Goal: Task Accomplishment & Management: Manage account settings

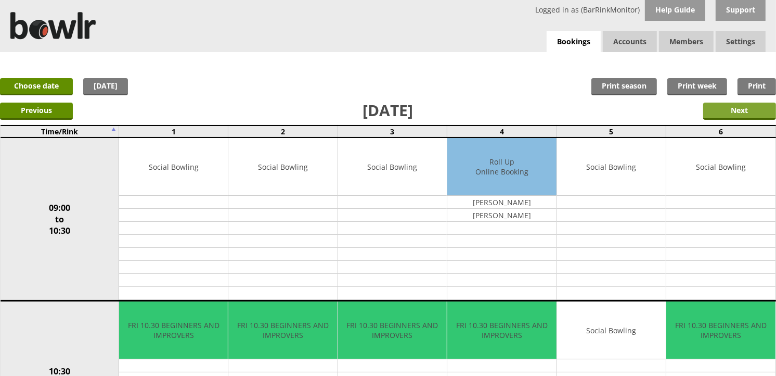
click at [724, 117] on input "Next" at bounding box center [739, 110] width 73 height 17
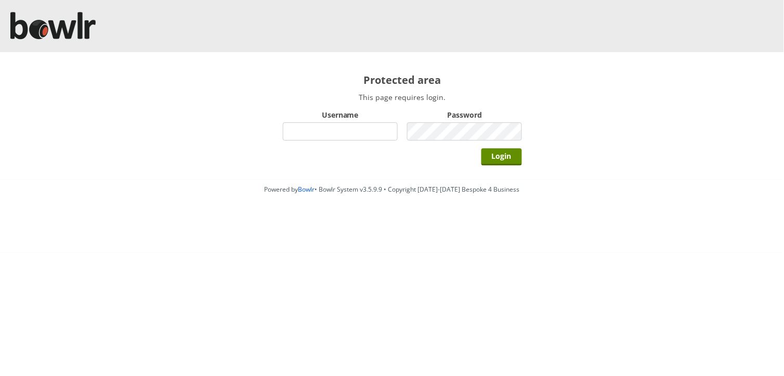
click at [329, 131] on input "Username" at bounding box center [340, 131] width 115 height 18
type input "BarRinkMonitor"
click at [482, 148] on input "Login" at bounding box center [502, 156] width 41 height 17
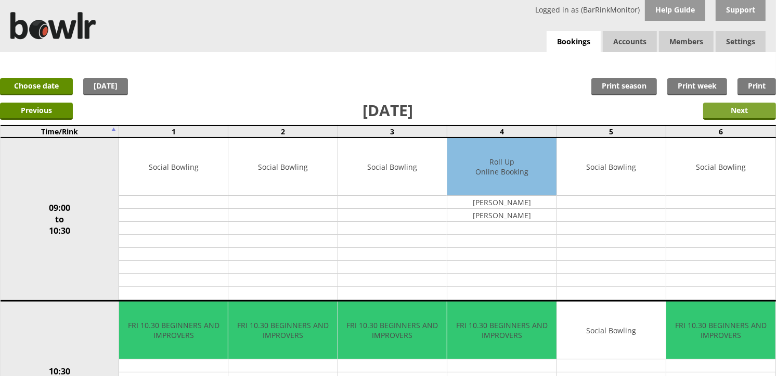
click at [759, 108] on input "Next" at bounding box center [739, 110] width 73 height 17
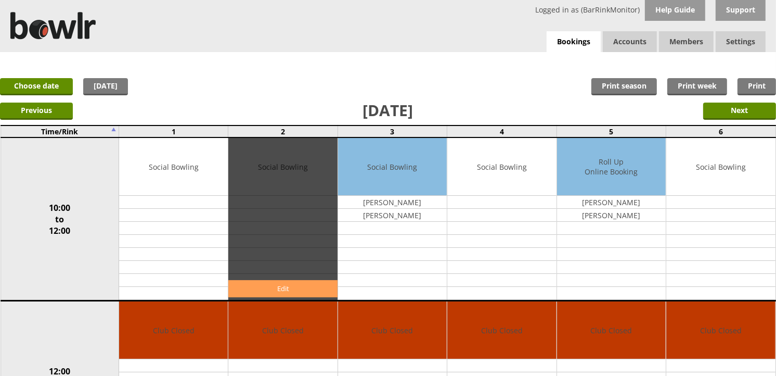
click at [293, 284] on link "Edit" at bounding box center [282, 288] width 109 height 17
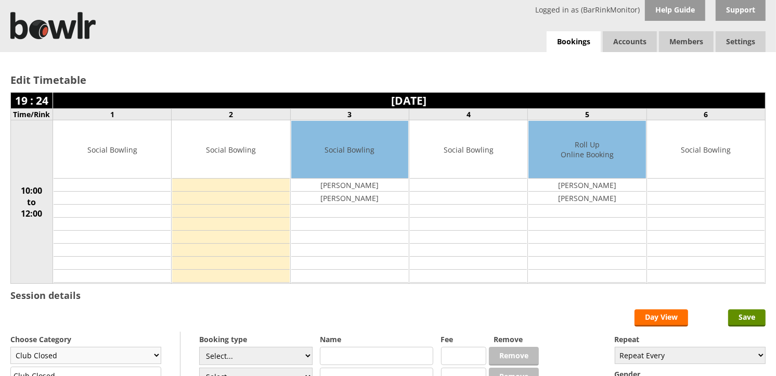
click at [155, 358] on select "Club Closed Singles League Triples League Pairs League Friendly Social Bowling …" at bounding box center [85, 354] width 151 height 17
select select "132"
click at [10, 347] on select "Club Closed Singles League Triples League Pairs League Friendly Social Bowling …" at bounding box center [85, 354] width 151 height 17
type input "Social Bowling"
click at [304, 355] on select "Select... Club Competition (Member) Club Competition (Visitor) National (Member…" at bounding box center [255, 355] width 113 height 18
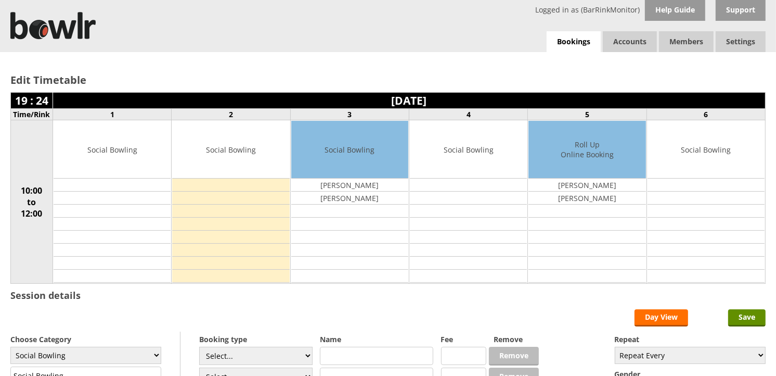
select select "1_54"
click at [199, 347] on select "Select... Club Competition (Member) Club Competition (Visitor) National (Member…" at bounding box center [255, 355] width 113 height 18
type input "3.0000"
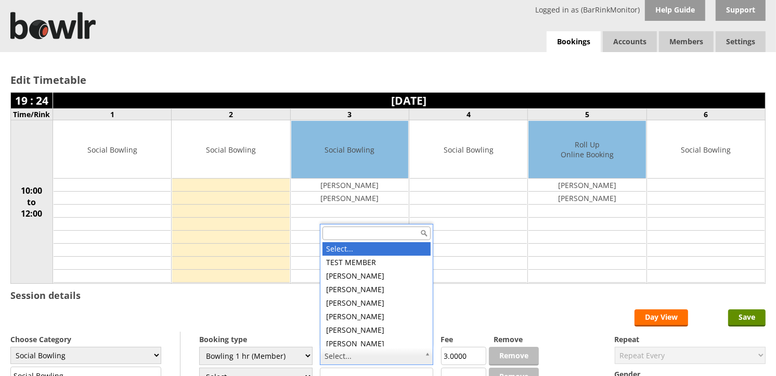
click at [370, 234] on input "text" at bounding box center [376, 233] width 108 height 14
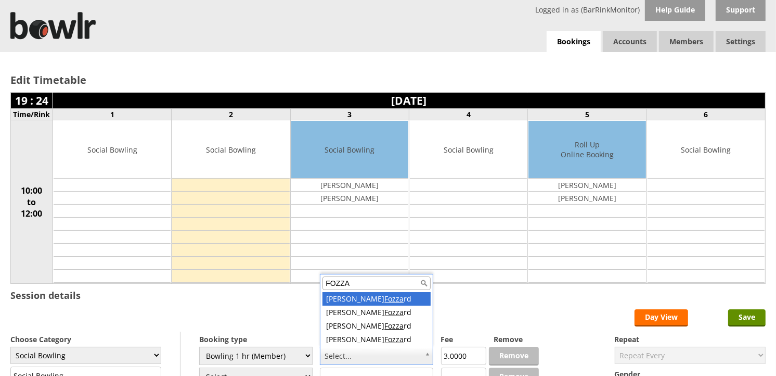
type input "FOZZA"
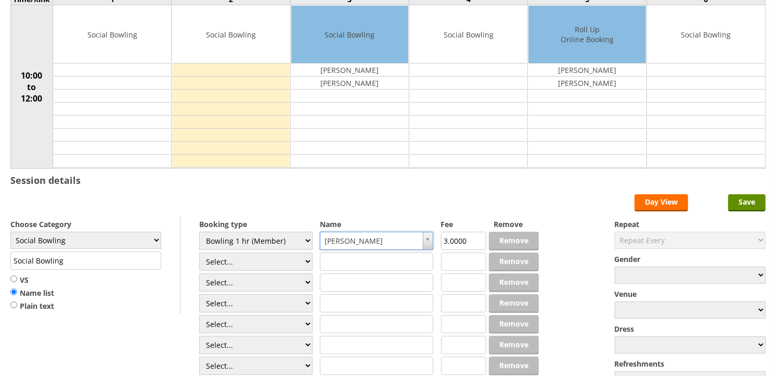
scroll to position [115, 0]
click at [306, 259] on select "Select... Club Competition (Member) Club Competition (Visitor) National (Member…" at bounding box center [255, 261] width 113 height 18
select select "1_54"
click at [199, 252] on select "Select... Club Competition (Member) Club Competition (Visitor) National (Member…" at bounding box center [255, 261] width 113 height 18
type input "3.0000"
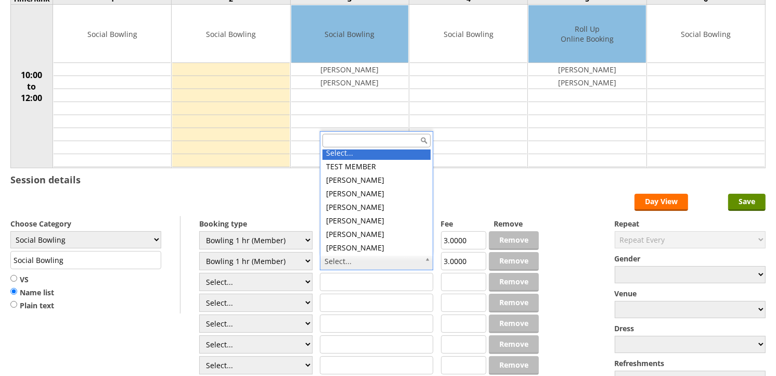
scroll to position [0, 0]
click at [366, 142] on input "text" at bounding box center [376, 141] width 108 height 14
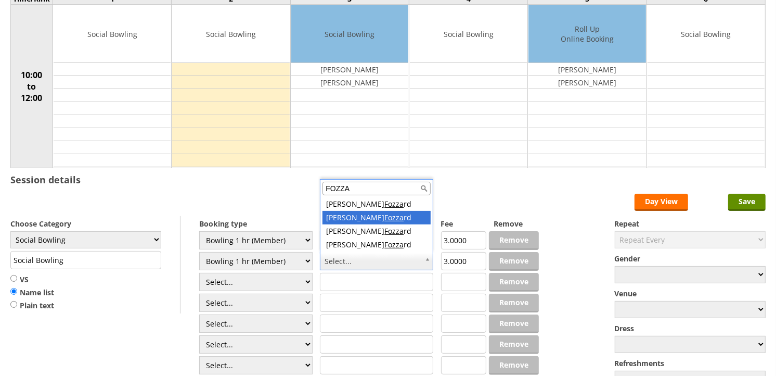
type input "FOZZA"
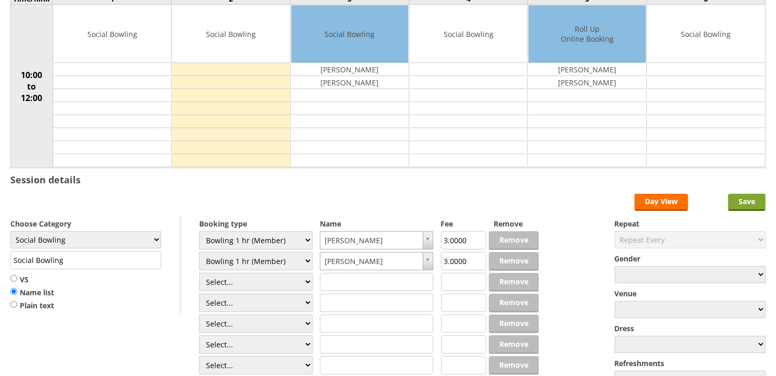
click at [746, 204] on input "Save" at bounding box center [746, 201] width 37 height 17
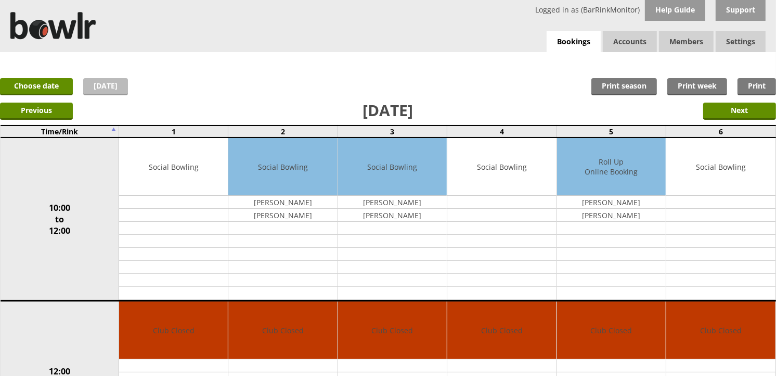
click at [106, 91] on link "[DATE]" at bounding box center [105, 86] width 45 height 17
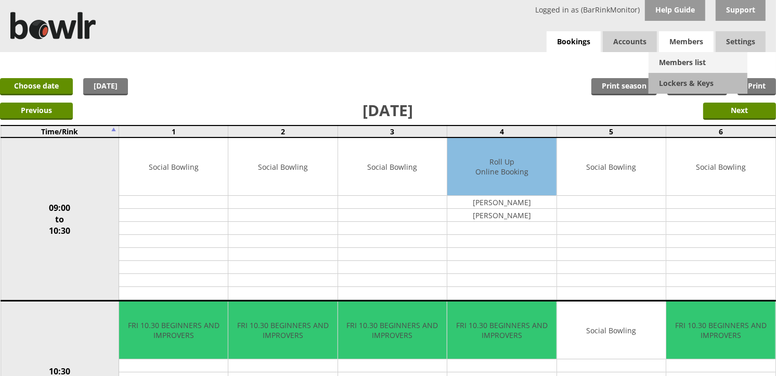
click at [678, 60] on link "Members list" at bounding box center [698, 62] width 99 height 21
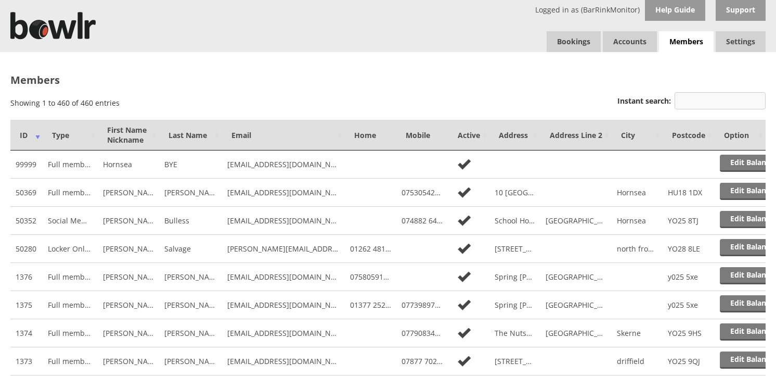
click at [716, 103] on input "Instant search:" at bounding box center [720, 100] width 91 height 17
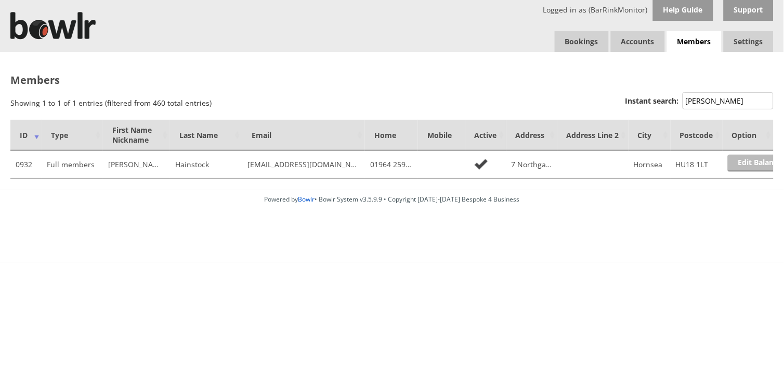
type input "HAINS"
click at [751, 165] on link "Edit Balance" at bounding box center [760, 162] width 64 height 17
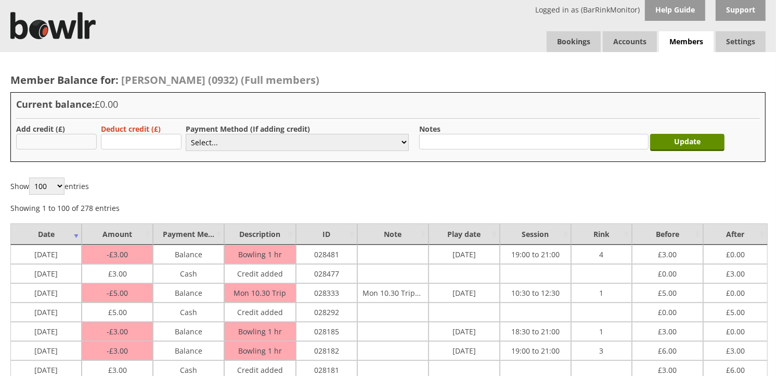
click at [51, 142] on input "text" at bounding box center [56, 142] width 81 height 16
type input "8"
click at [237, 136] on select "Select... Cash Card Cheque Bank Transfer Other Member Card Gift Voucher Balance" at bounding box center [297, 142] width 223 height 17
select select "1"
click at [186, 134] on select "Select... Cash Card Cheque Bank Transfer Other Member Card Gift Voucher Balance" at bounding box center [297, 142] width 223 height 17
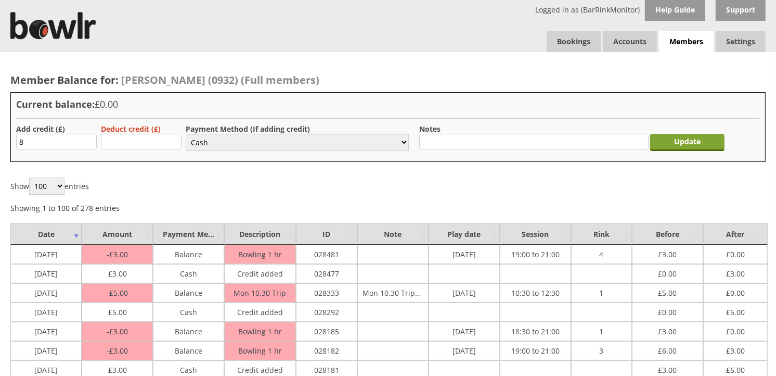
click at [701, 143] on input "Update" at bounding box center [687, 142] width 74 height 17
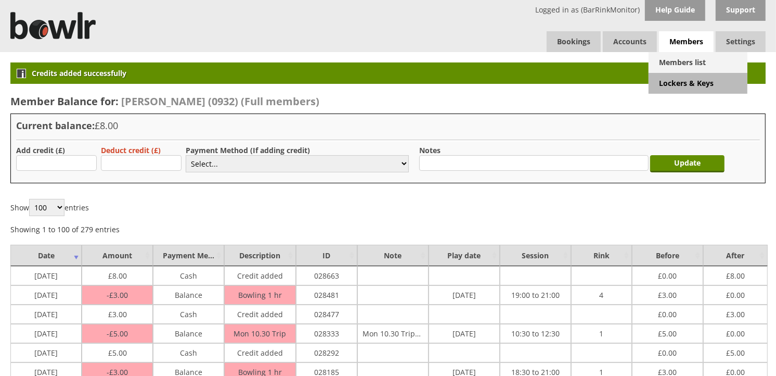
click at [682, 63] on link "Members list" at bounding box center [698, 62] width 99 height 21
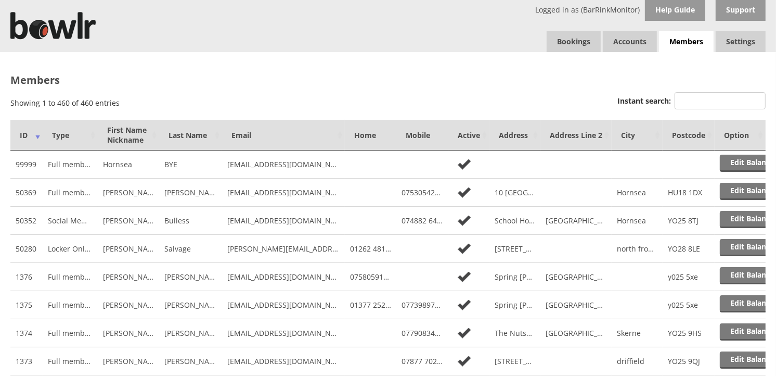
click at [709, 101] on input "Instant search:" at bounding box center [720, 100] width 91 height 17
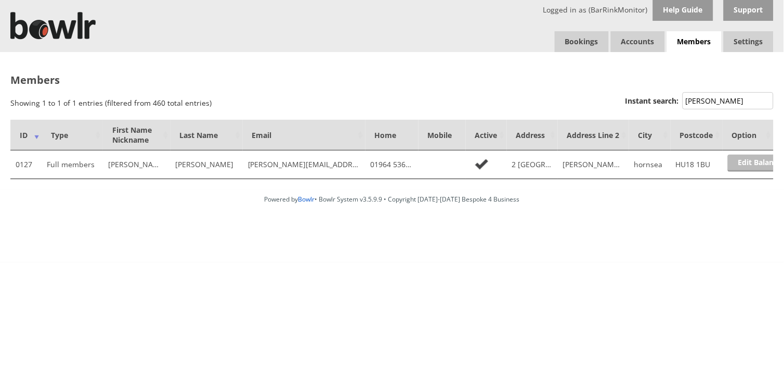
type input "SAUNDERS"
click at [749, 163] on link "Edit Balance" at bounding box center [760, 162] width 64 height 17
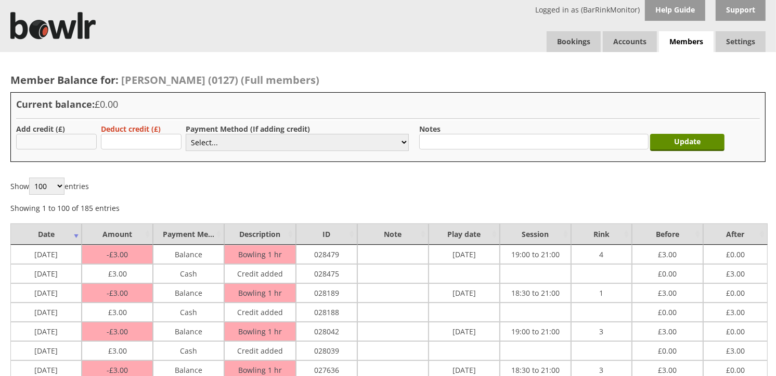
click at [80, 144] on input "text" at bounding box center [56, 142] width 81 height 16
type input "3"
click at [263, 144] on select "Select... Cash Card Cheque Bank Transfer Other Member Card Gift Voucher Balance" at bounding box center [297, 142] width 223 height 17
select select "1"
click at [186, 134] on select "Select... Cash Card Cheque Bank Transfer Other Member Card Gift Voucher Balance" at bounding box center [297, 142] width 223 height 17
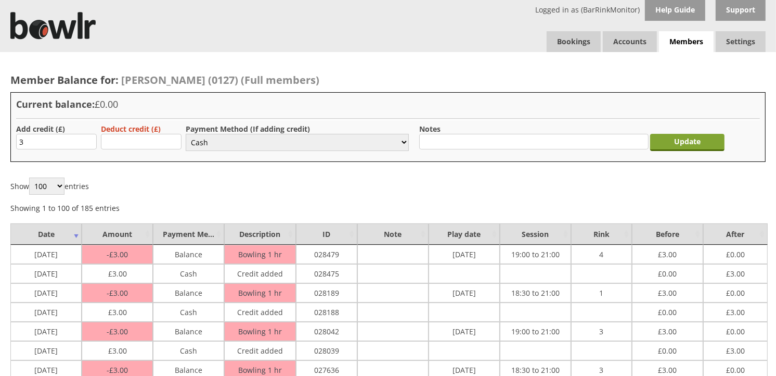
click at [678, 143] on input "Update" at bounding box center [687, 142] width 74 height 17
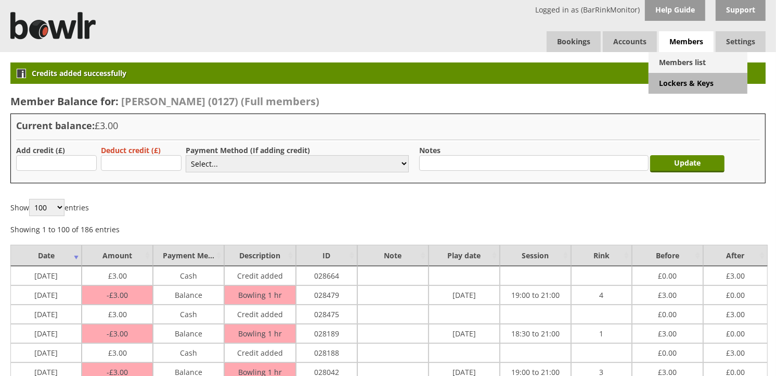
click at [681, 61] on link "Members list" at bounding box center [698, 62] width 99 height 21
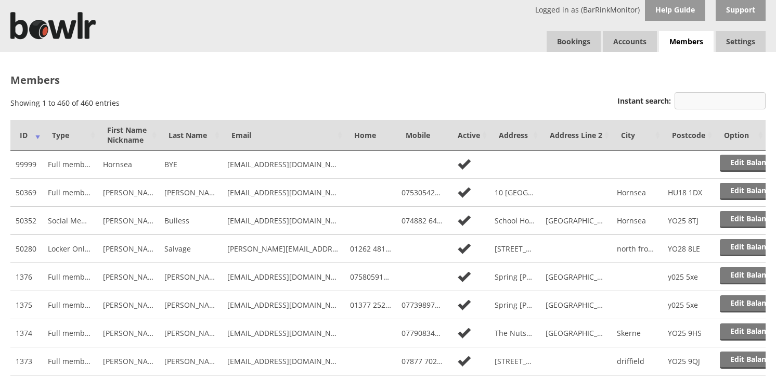
click at [711, 98] on input "Instant search:" at bounding box center [720, 100] width 91 height 17
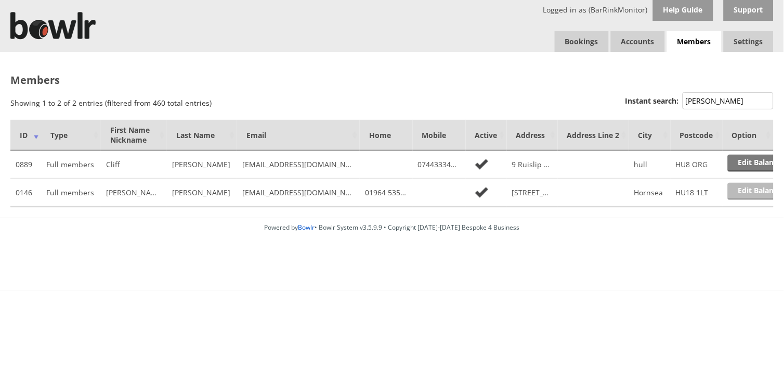
type input "HOLMES"
click at [766, 188] on link "Edit Balance" at bounding box center [760, 191] width 64 height 17
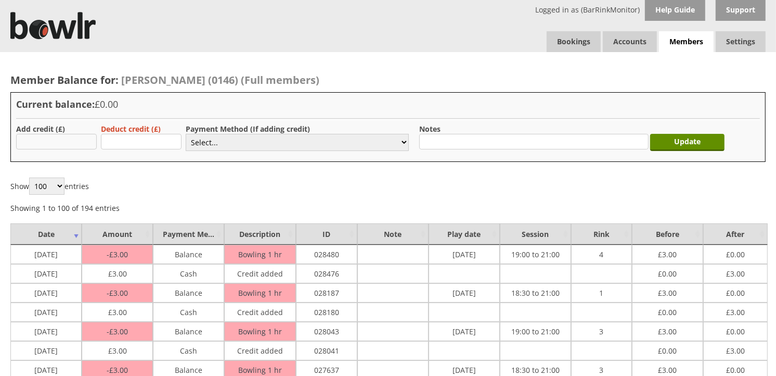
click at [63, 137] on input "text" at bounding box center [56, 142] width 81 height 16
type input "3"
click at [224, 141] on select "Select... Cash Card Cheque Bank Transfer Other Member Card Gift Voucher Balance" at bounding box center [297, 142] width 223 height 17
select select "1"
click at [186, 134] on select "Select... Cash Card Cheque Bank Transfer Other Member Card Gift Voucher Balance" at bounding box center [297, 142] width 223 height 17
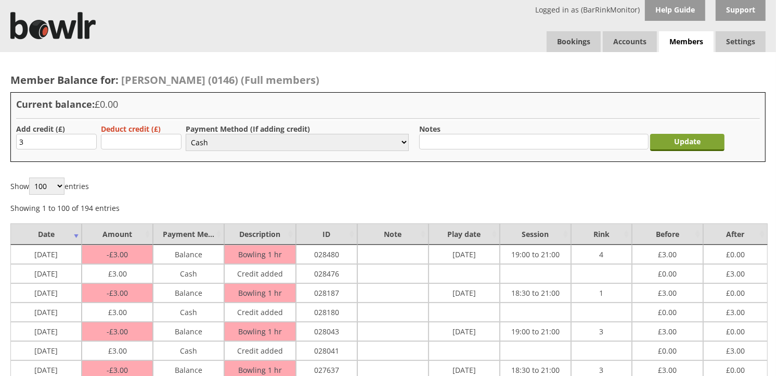
click at [685, 145] on input "Update" at bounding box center [687, 142] width 74 height 17
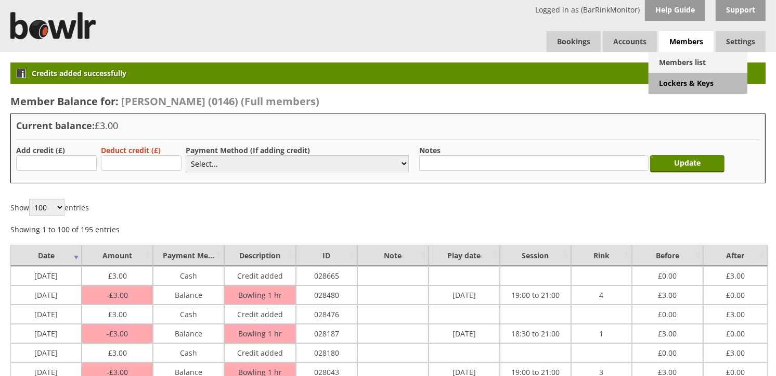
click at [685, 63] on link "Members list" at bounding box center [698, 62] width 99 height 21
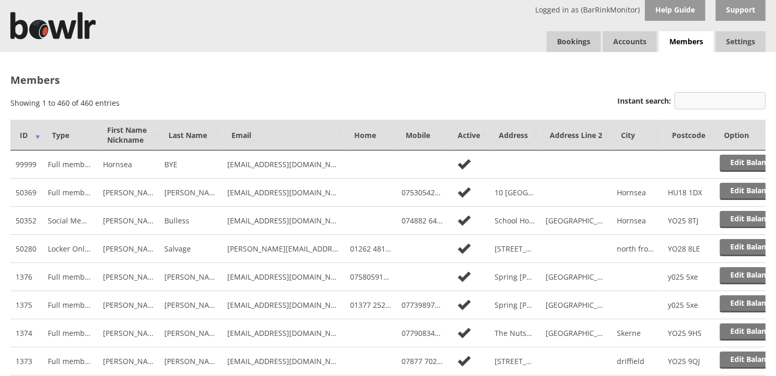
click at [690, 97] on input "Instant search:" at bounding box center [720, 100] width 91 height 17
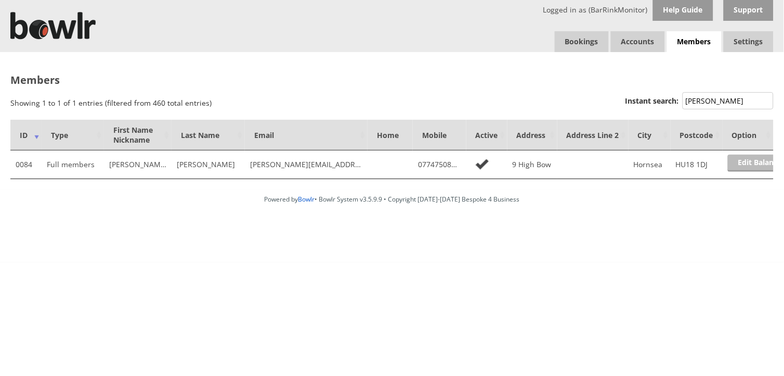
type input "HORNER"
click at [753, 162] on link "Edit Balance" at bounding box center [760, 162] width 64 height 17
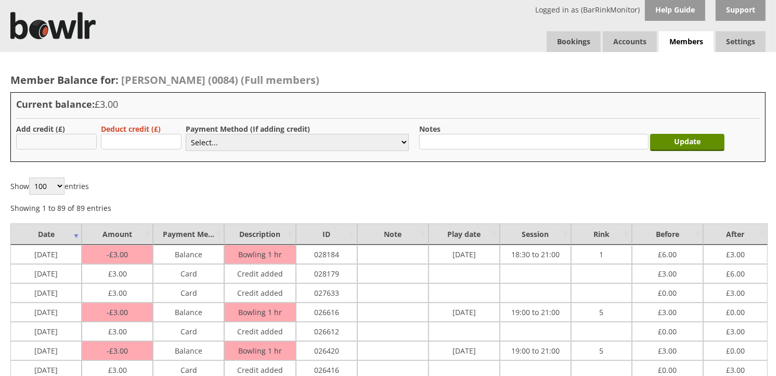
click at [76, 141] on input "text" at bounding box center [56, 142] width 81 height 16
type input "3"
click at [248, 135] on select "Select... Cash Card Cheque Bank Transfer Other Member Card Gift Voucher Balance" at bounding box center [297, 142] width 223 height 17
select select "1"
click at [186, 134] on select "Select... Cash Card Cheque Bank Transfer Other Member Card Gift Voucher Balance" at bounding box center [297, 142] width 223 height 17
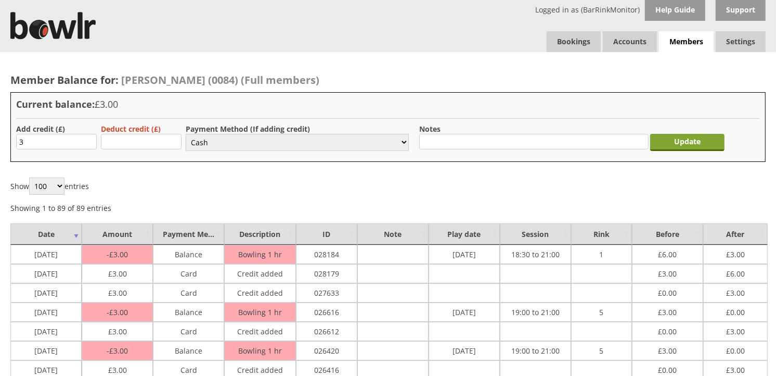
click at [689, 143] on input "Update" at bounding box center [687, 142] width 74 height 17
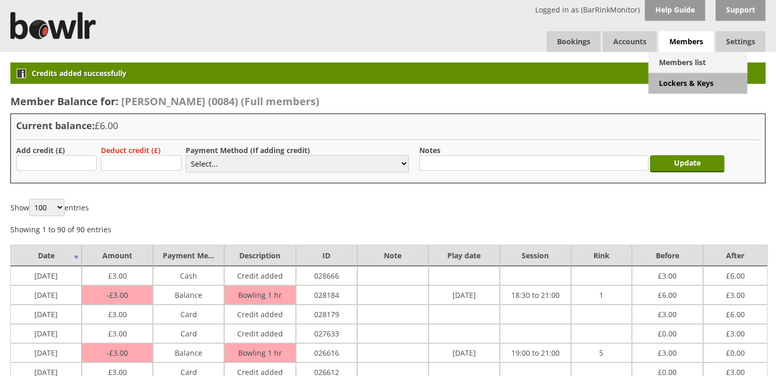
click at [681, 61] on link "Members list" at bounding box center [698, 62] width 99 height 21
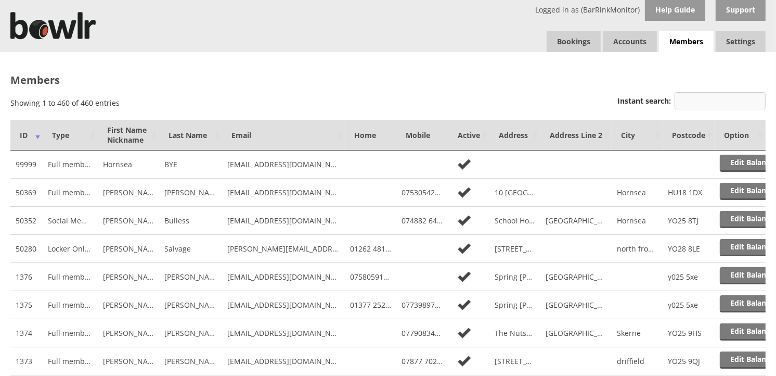
click at [687, 107] on input "Instant search:" at bounding box center [720, 100] width 91 height 17
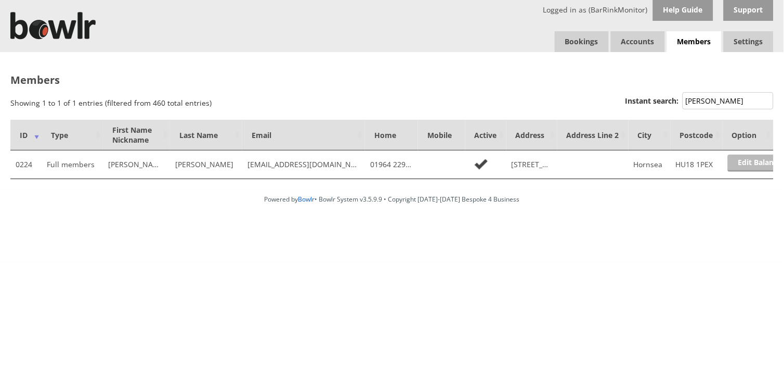
type input "[PERSON_NAME]"
click at [758, 167] on link "Edit Balance" at bounding box center [760, 162] width 64 height 17
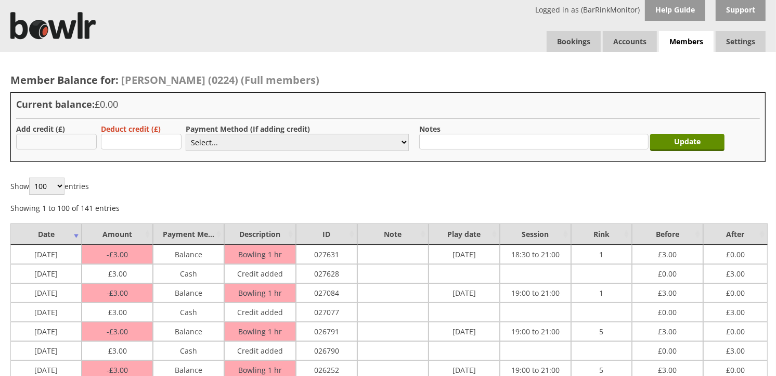
click at [33, 138] on input "text" at bounding box center [56, 142] width 81 height 16
type input "3"
click at [359, 145] on select "Select... Cash Card Cheque Bank Transfer Other Member Card Gift Voucher Balance" at bounding box center [297, 142] width 223 height 17
select select "1"
click at [186, 134] on select "Select... Cash Card Cheque Bank Transfer Other Member Card Gift Voucher Balance" at bounding box center [297, 142] width 223 height 17
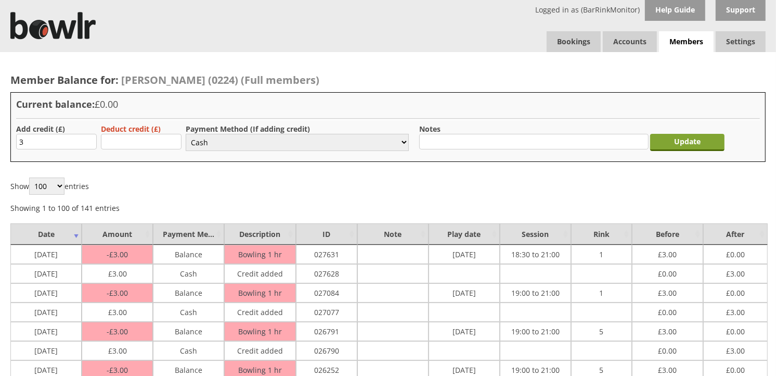
click at [663, 139] on input "Update" at bounding box center [687, 142] width 74 height 17
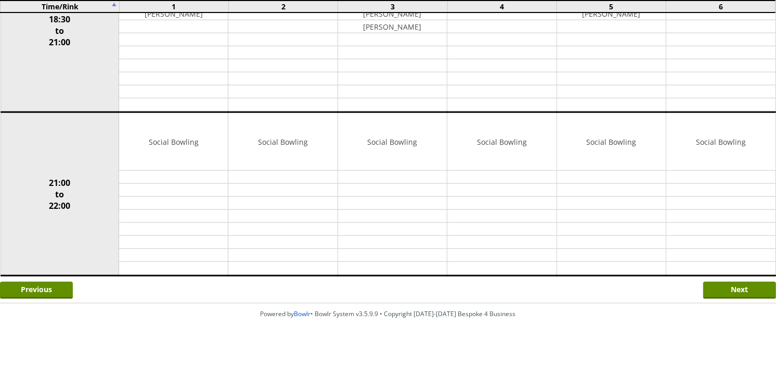
scroll to position [677, 0]
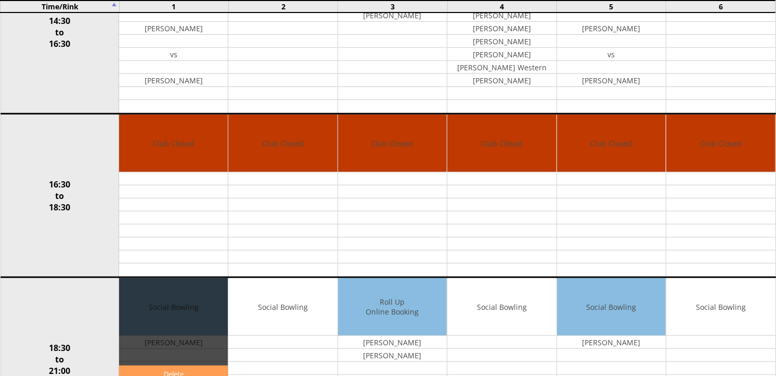
click at [195, 370] on link "Delete" at bounding box center [173, 373] width 109 height 17
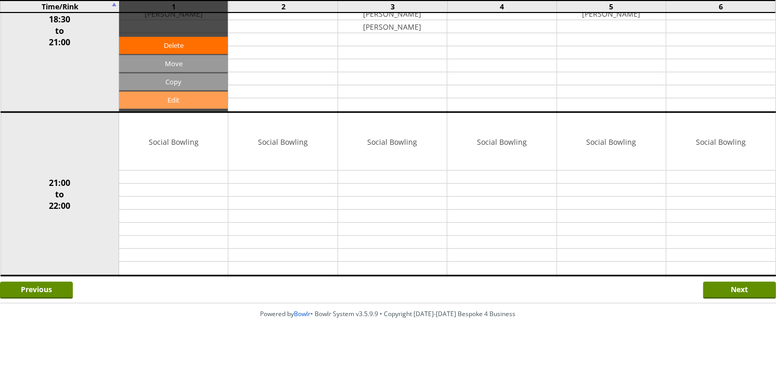
click at [206, 101] on link "Edit" at bounding box center [173, 100] width 109 height 17
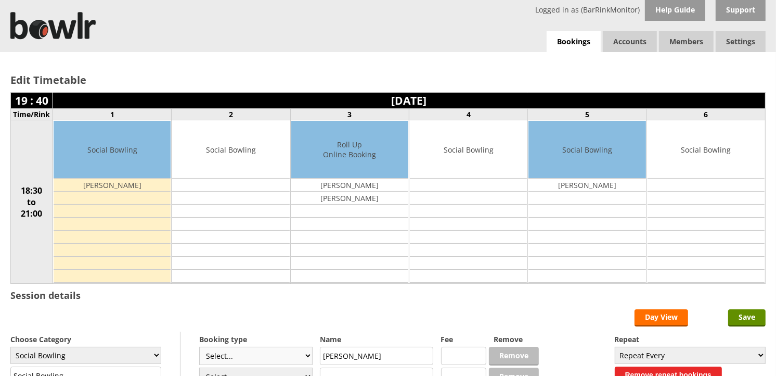
click at [302, 360] on select "Select... Club Competition (Member) Club Competition (Visitor) National (Member…" at bounding box center [255, 355] width 113 height 18
select select "1_54"
click at [199, 347] on select "Select... Club Competition (Member) Club Competition (Visitor) National (Member…" at bounding box center [255, 355] width 113 height 18
type input "3.0000"
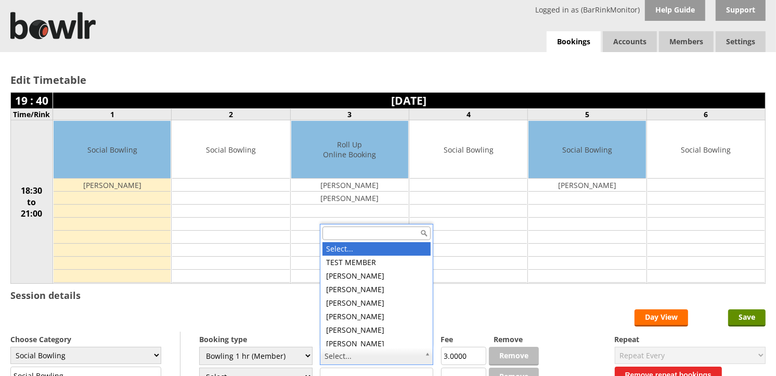
click at [356, 229] on input "text" at bounding box center [376, 233] width 108 height 14
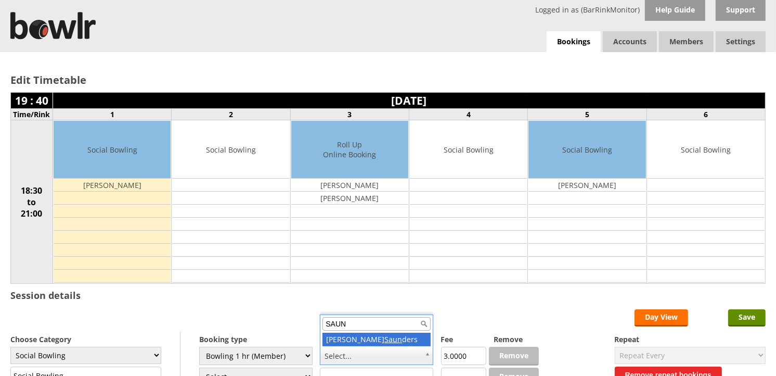
type input "SAUN"
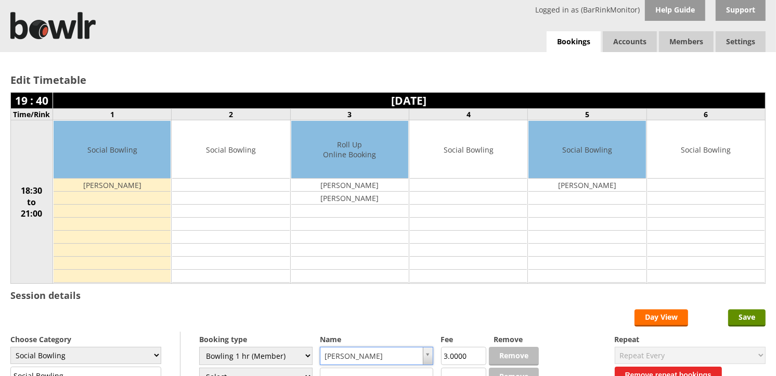
click at [367, 337] on label "Name" at bounding box center [376, 339] width 113 height 10
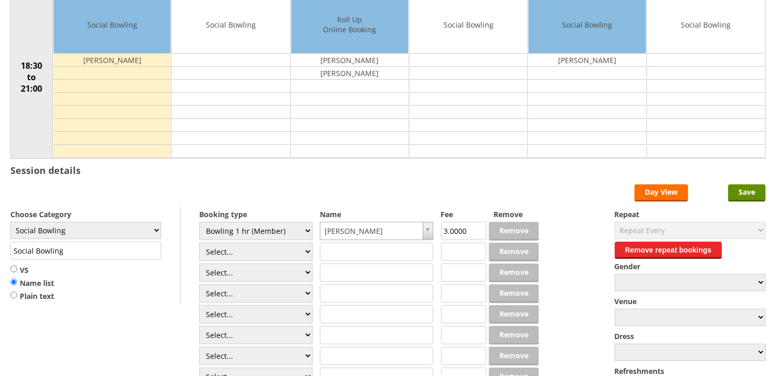
scroll to position [138, 0]
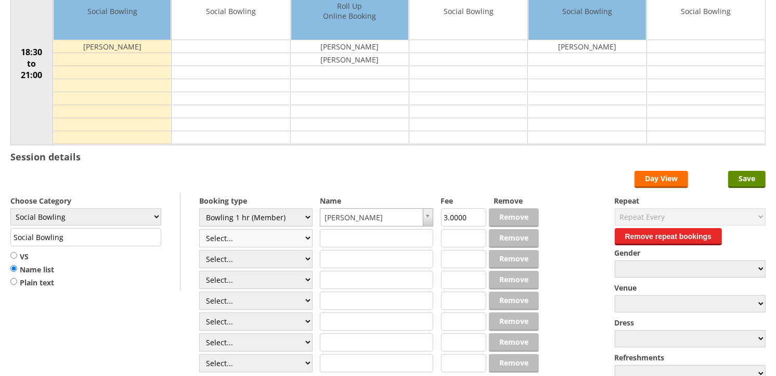
click at [305, 234] on select "Select... Club Competition (Member) Club Competition (Visitor) National (Member…" at bounding box center [255, 238] width 113 height 18
select select "1_54"
click at [199, 229] on select "Select... Club Competition (Member) Club Competition (Visitor) National (Member…" at bounding box center [255, 238] width 113 height 18
type input "3.0000"
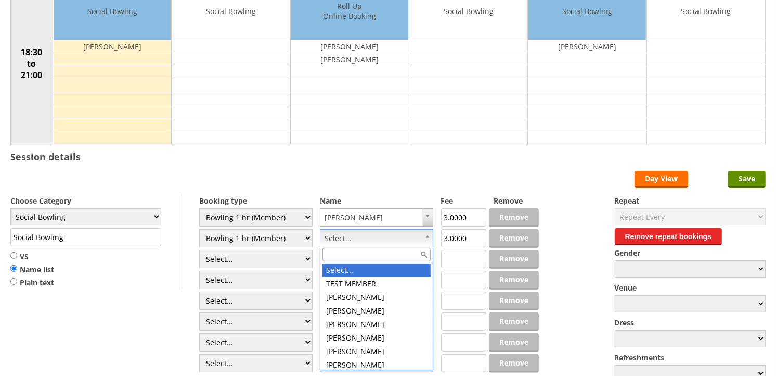
click at [347, 254] on input "text" at bounding box center [376, 255] width 108 height 14
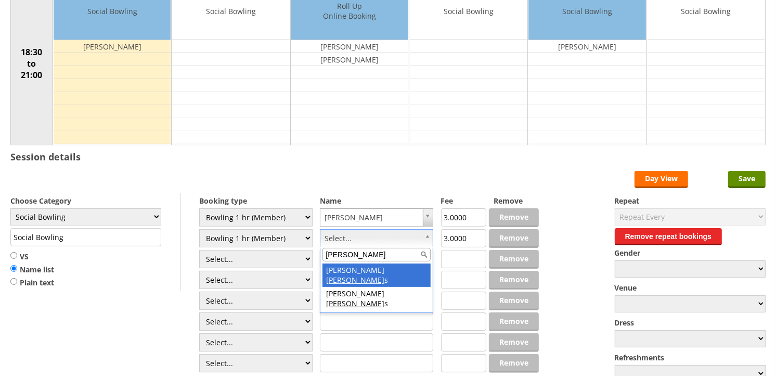
type input "EDKIN"
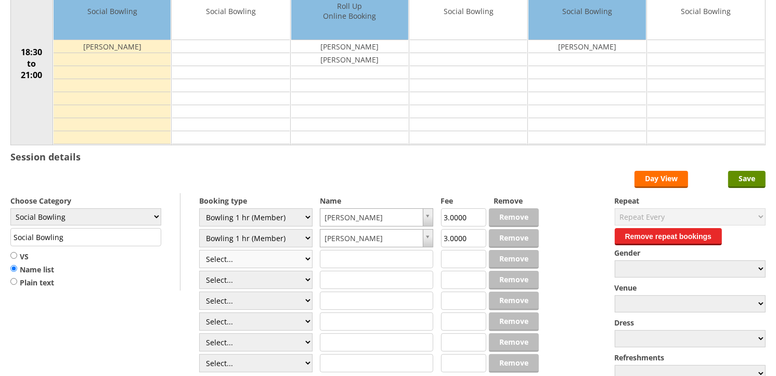
click at [311, 259] on select "Select... Club Competition (Member) Club Competition (Visitor) National (Member…" at bounding box center [255, 259] width 113 height 18
select select "1_54"
click at [199, 250] on select "Select... Club Competition (Member) Club Competition (Visitor) National (Member…" at bounding box center [255, 259] width 113 height 18
type input "3.0000"
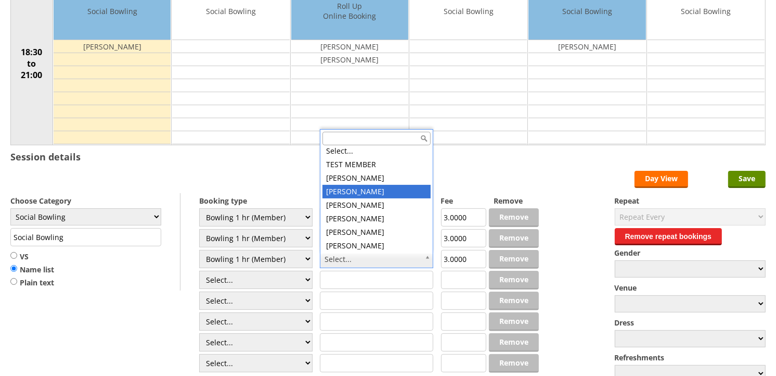
scroll to position [0, 0]
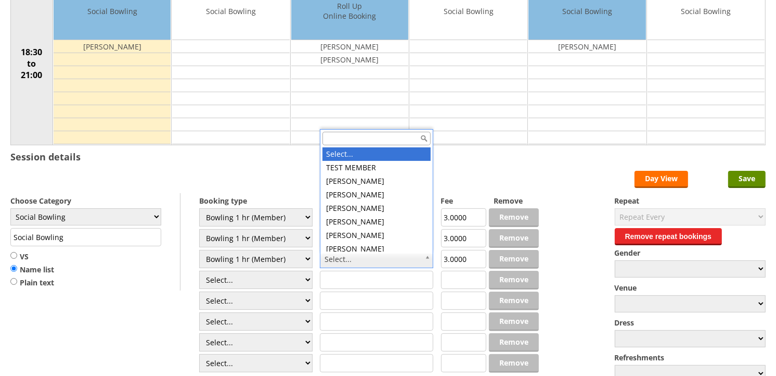
click at [366, 138] on input "text" at bounding box center [376, 139] width 108 height 14
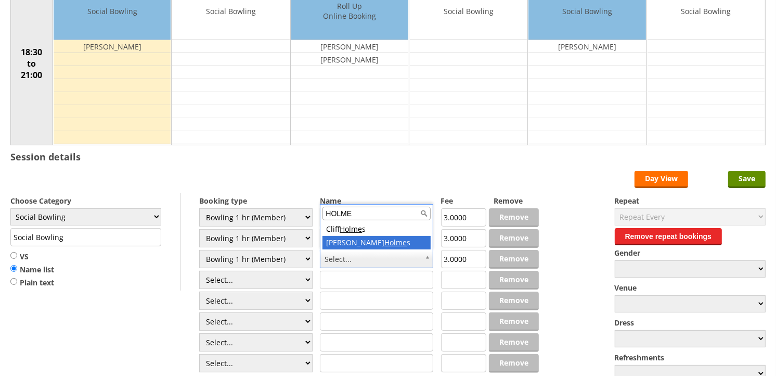
type input "HOLME"
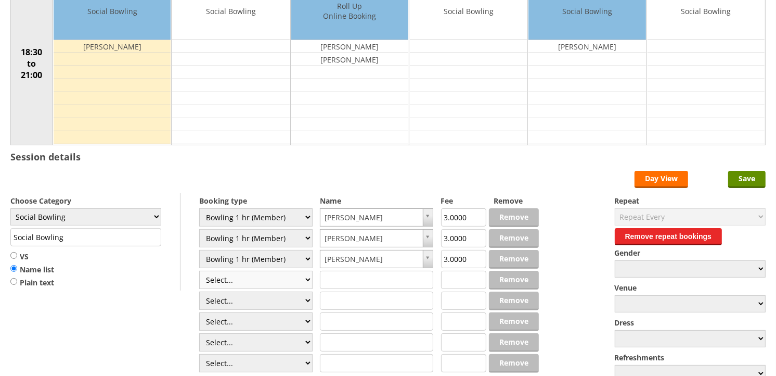
click at [306, 278] on select "Select... Club Competition (Member) Club Competition (Visitor) National (Member…" at bounding box center [255, 279] width 113 height 18
select select "1_54"
click at [199, 271] on select "Select... Club Competition (Member) Club Competition (Visitor) National (Member…" at bounding box center [255, 279] width 113 height 18
type input "3.0000"
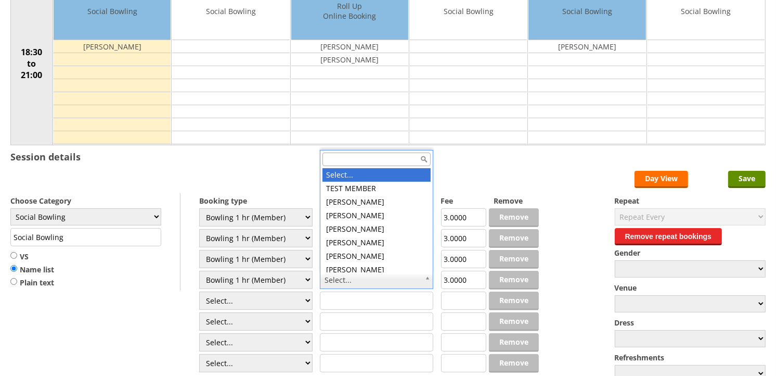
click at [341, 159] on input "text" at bounding box center [376, 159] width 108 height 14
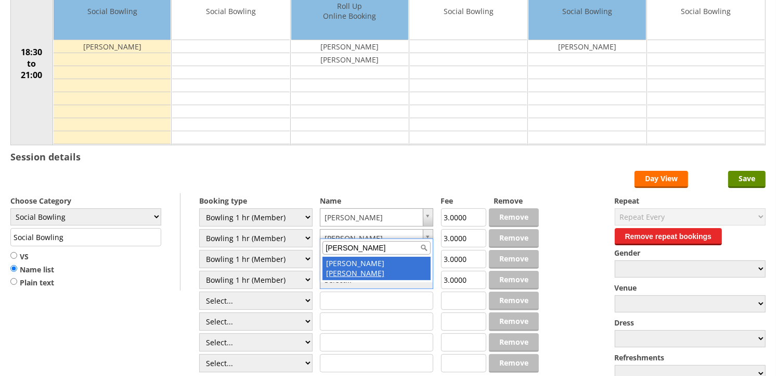
type input "HORNER"
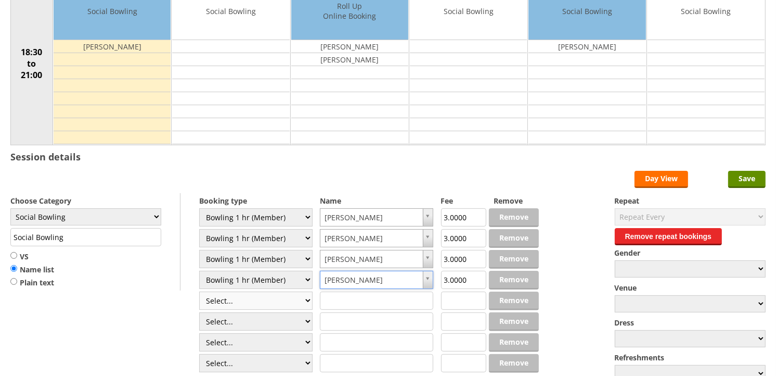
click at [307, 301] on select "Select... Club Competition (Member) Club Competition (Visitor) National (Member…" at bounding box center [255, 300] width 113 height 18
select select "1_54"
click at [199, 292] on select "Select... Club Competition (Member) Club Competition (Visitor) National (Member…" at bounding box center [255, 300] width 113 height 18
type input "3.0000"
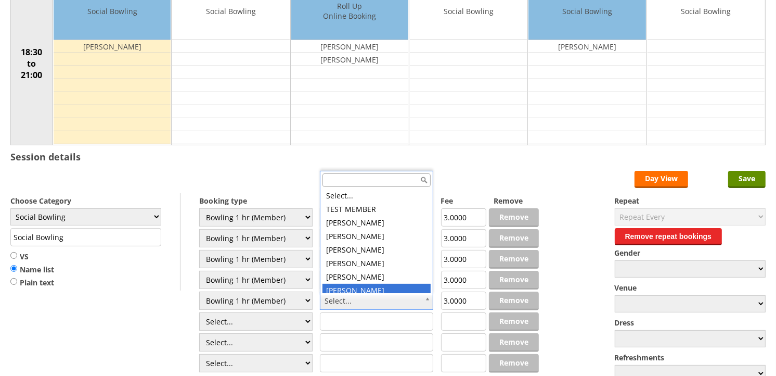
scroll to position [3, 0]
click at [372, 175] on input "text" at bounding box center [376, 180] width 108 height 14
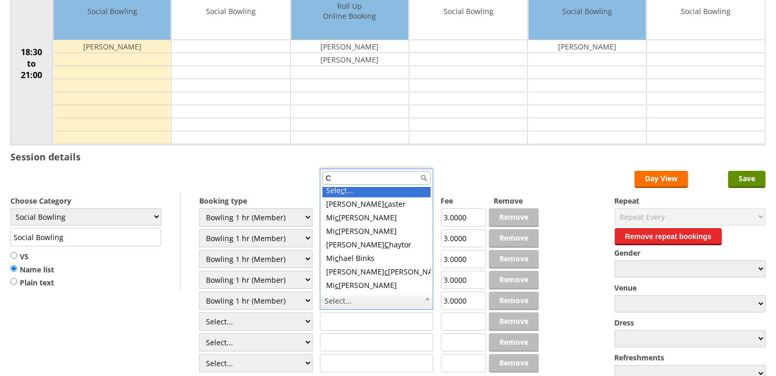
scroll to position [0, 0]
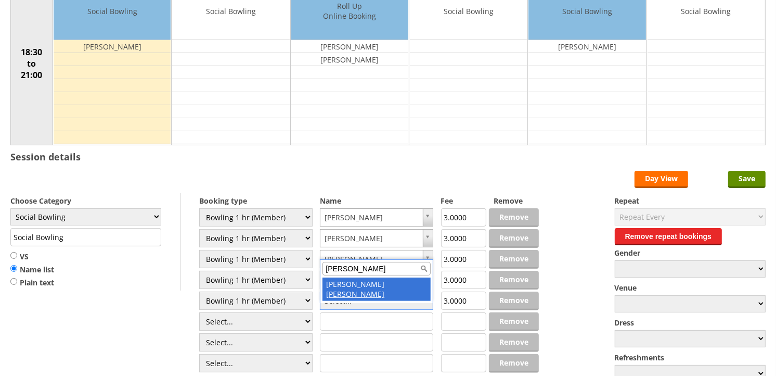
type input "CURTIS"
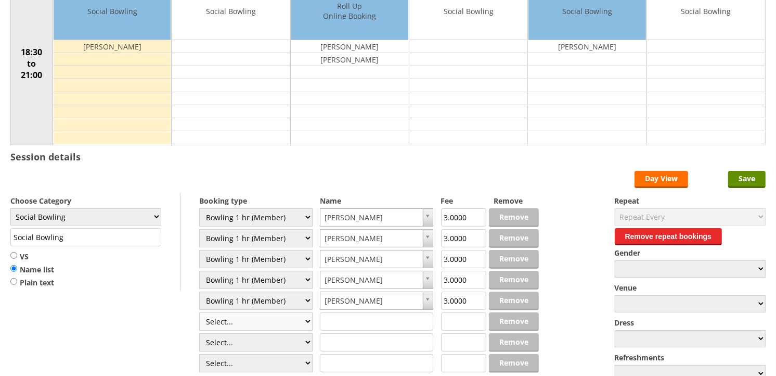
click at [307, 323] on select "Select... Club Competition (Member) Club Competition (Visitor) National (Member…" at bounding box center [255, 321] width 113 height 18
select select "1_54"
click at [199, 313] on select "Select... Club Competition (Member) Club Competition (Visitor) National (Member…" at bounding box center [255, 321] width 113 height 18
type input "3.0000"
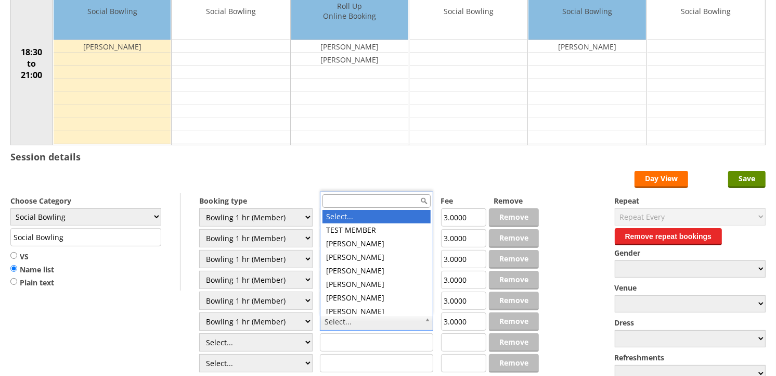
click at [362, 197] on input "text" at bounding box center [376, 201] width 108 height 14
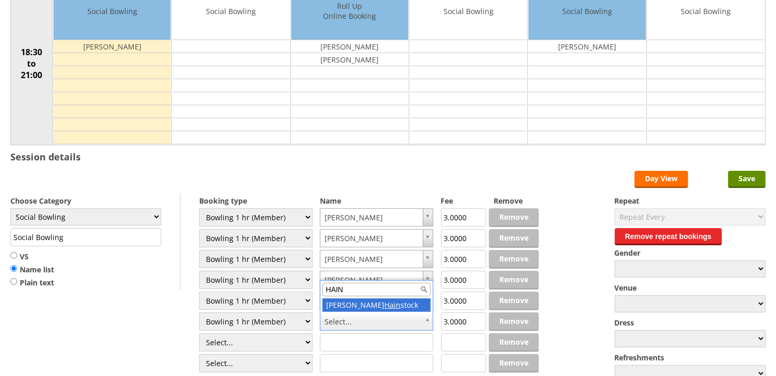
type input "HAIN"
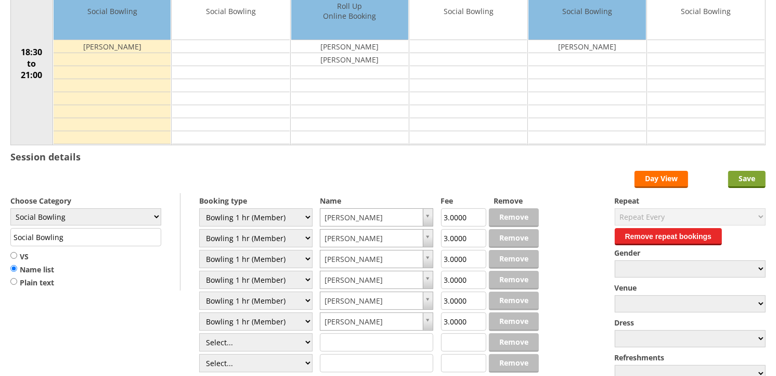
click at [749, 172] on input "Save" at bounding box center [746, 179] width 37 height 17
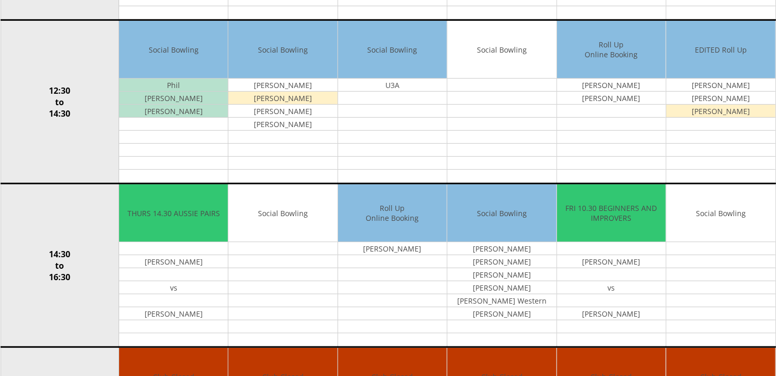
scroll to position [6, 0]
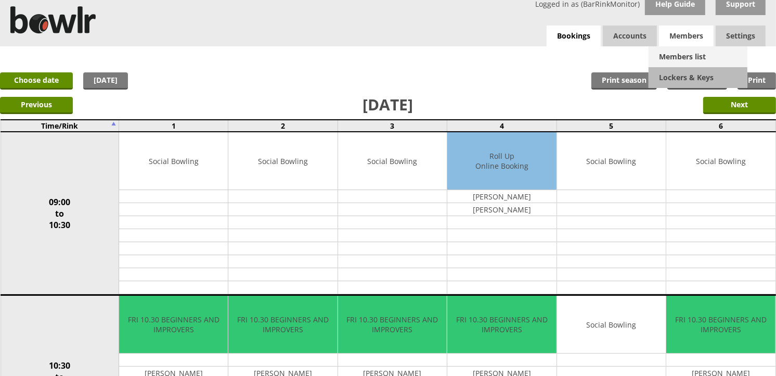
click at [690, 58] on link "Members list" at bounding box center [698, 56] width 99 height 21
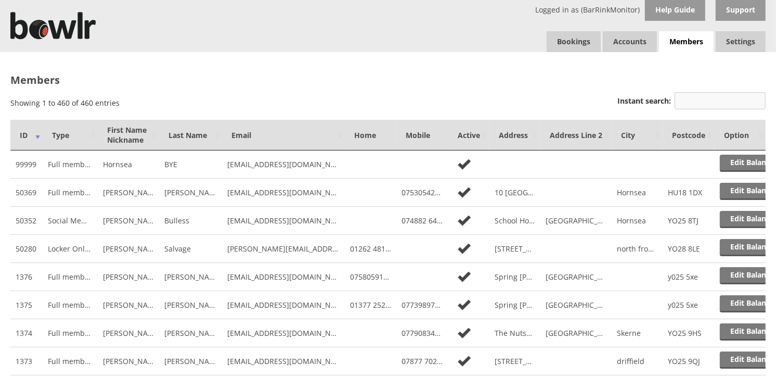
click at [717, 101] on input "Instant search:" at bounding box center [720, 100] width 91 height 17
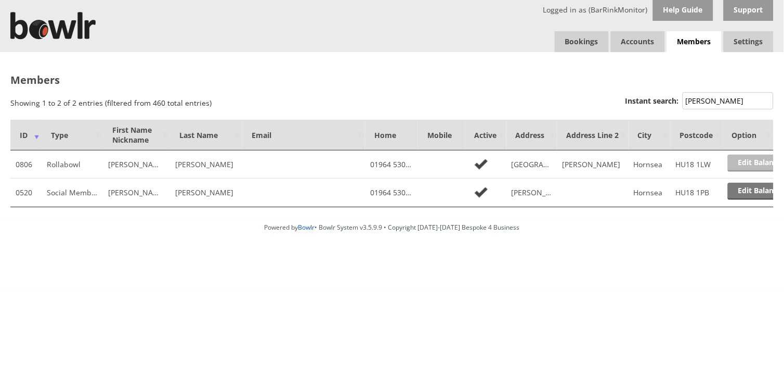
type input "EDKIN"
click at [751, 166] on link "Edit Balance" at bounding box center [760, 162] width 64 height 17
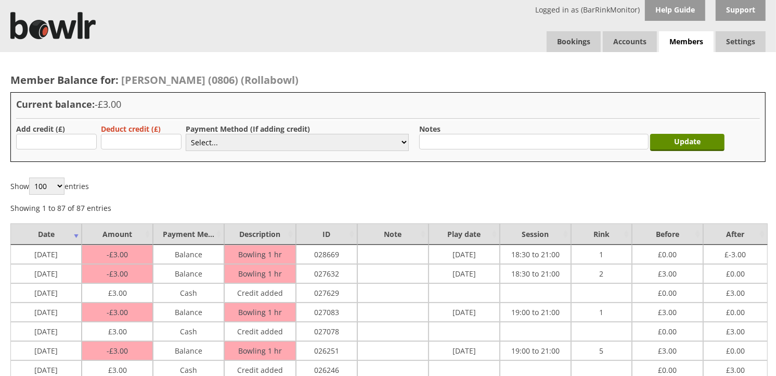
click at [53, 129] on label "Add credit (£)" at bounding box center [40, 129] width 49 height 10
click at [53, 137] on input "text" at bounding box center [56, 142] width 81 height 16
type input "3"
click at [222, 142] on select "Select... Cash Card Cheque Bank Transfer Other Member Card Gift Voucher Balance" at bounding box center [297, 142] width 223 height 17
select select "1"
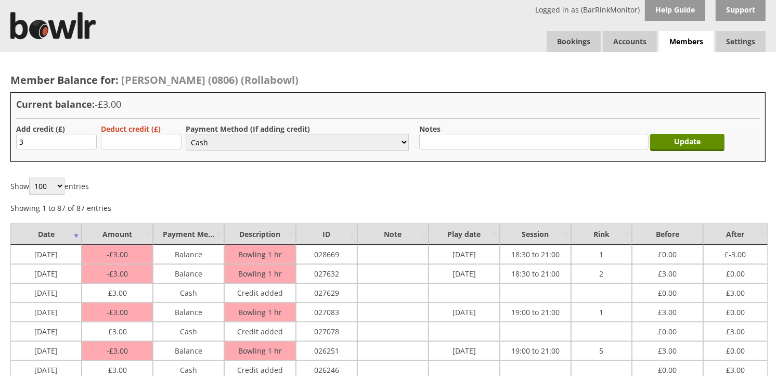
click at [186, 134] on select "Select... Cash Card Cheque Bank Transfer Other Member Card Gift Voucher Balance" at bounding box center [297, 142] width 223 height 17
click at [679, 138] on input "Update" at bounding box center [687, 142] width 74 height 17
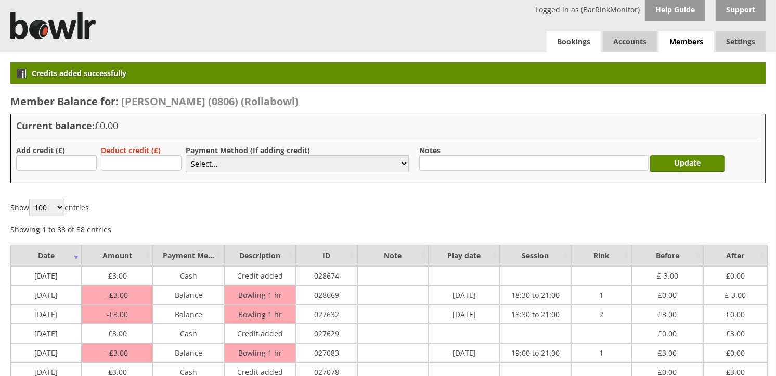
click at [581, 44] on link "Bookings" at bounding box center [574, 41] width 54 height 21
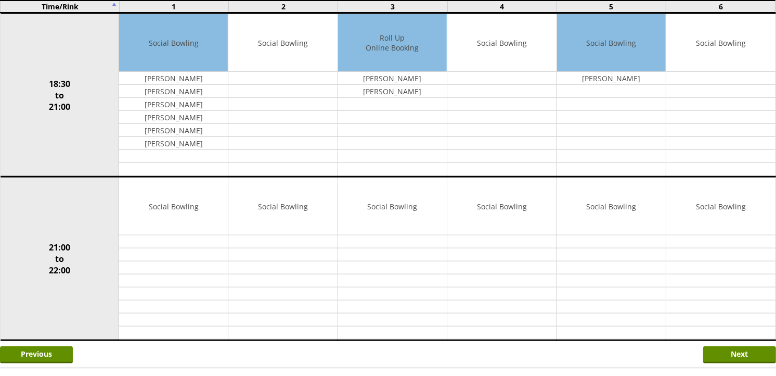
scroll to position [936, 0]
